Goal: Task Accomplishment & Management: Manage account settings

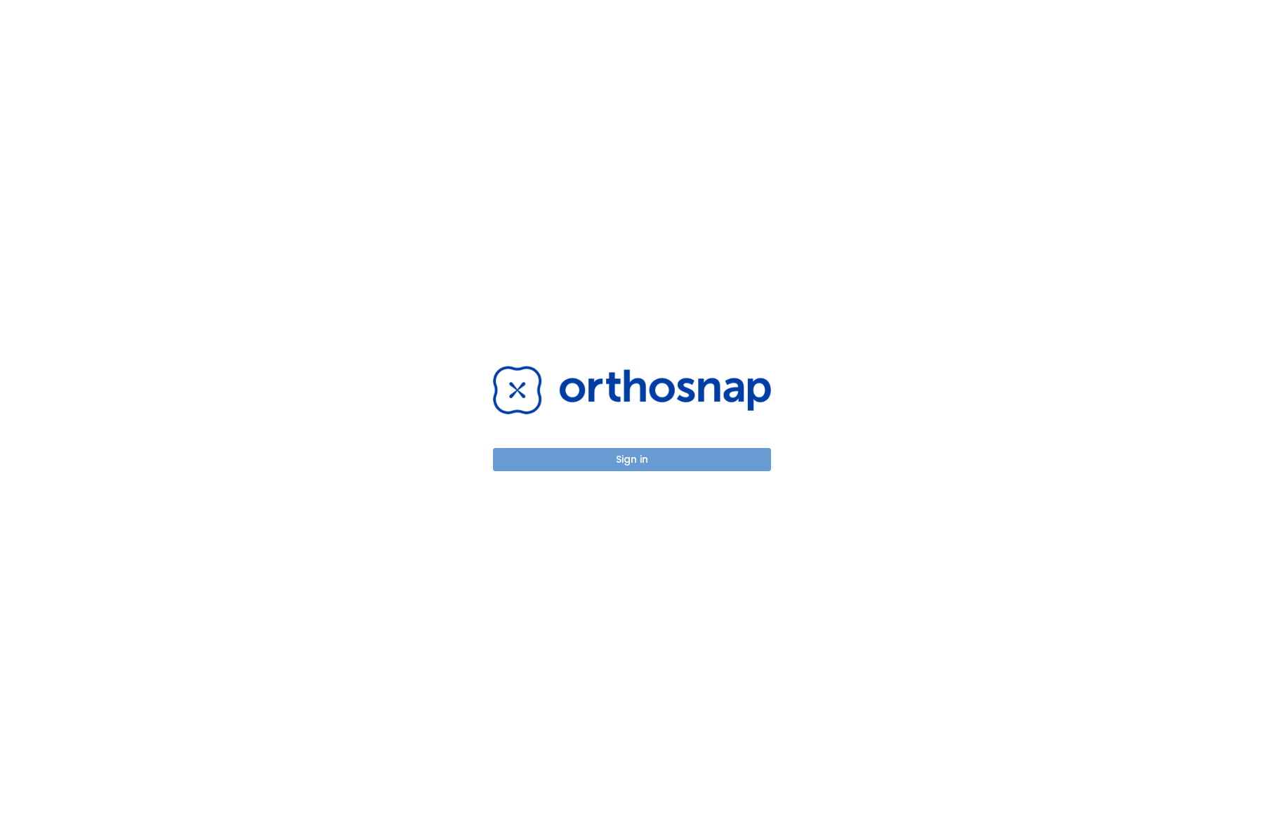
click at [625, 461] on button "Sign in" at bounding box center [632, 459] width 278 height 23
